Goal: Task Accomplishment & Management: Manage account settings

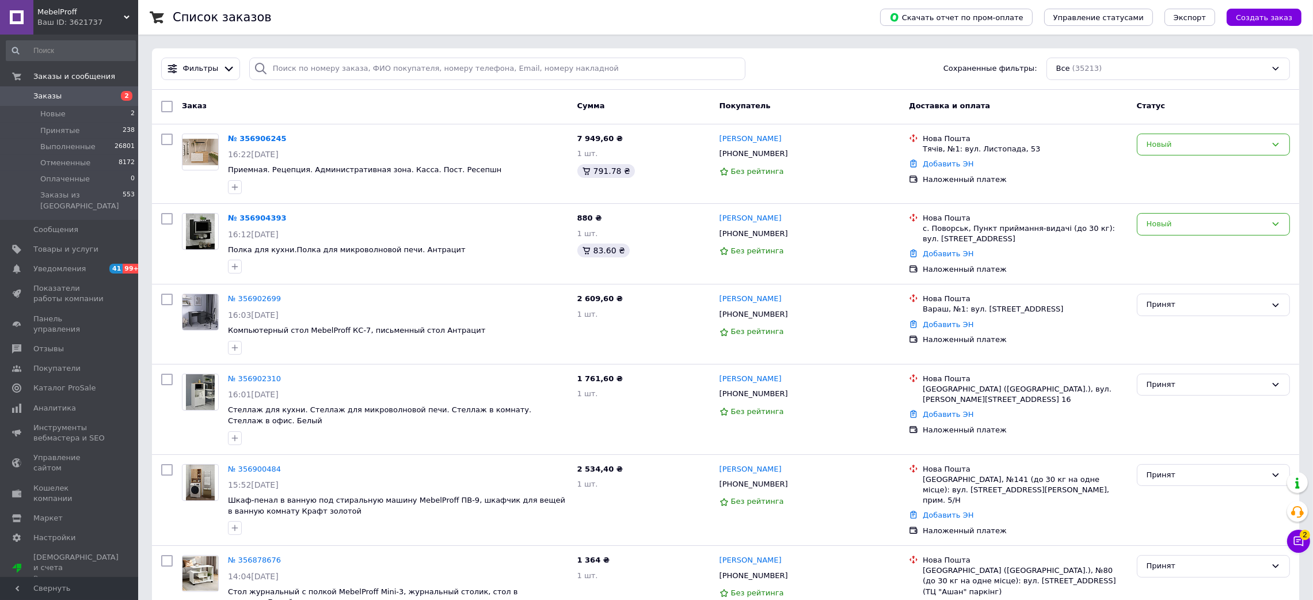
click at [208, 97] on div "Заказ" at bounding box center [374, 106] width 395 height 21
click at [1166, 234] on div "Новый" at bounding box center [1213, 224] width 153 height 22
click at [1175, 252] on li "Принят" at bounding box center [1213, 248] width 152 height 21
click at [1154, 154] on div "Новый" at bounding box center [1213, 145] width 153 height 22
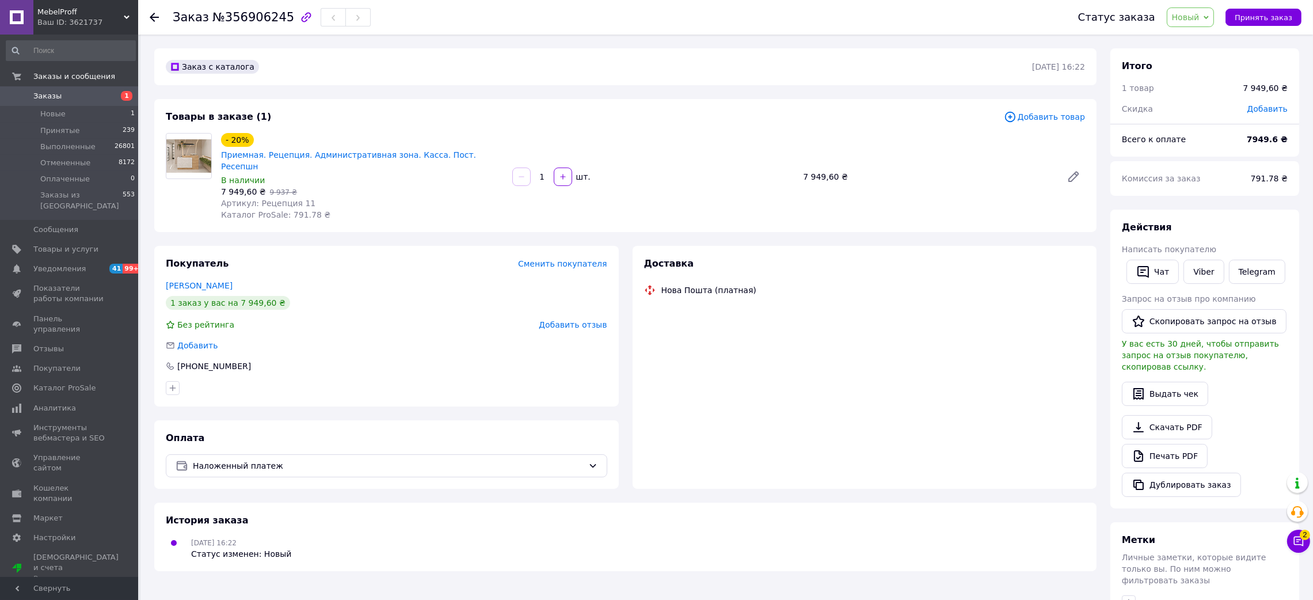
click at [1200, 13] on span "Новый" at bounding box center [1186, 17] width 28 height 9
click at [1199, 37] on li "Принят" at bounding box center [1197, 40] width 61 height 17
